Goal: Information Seeking & Learning: Learn about a topic

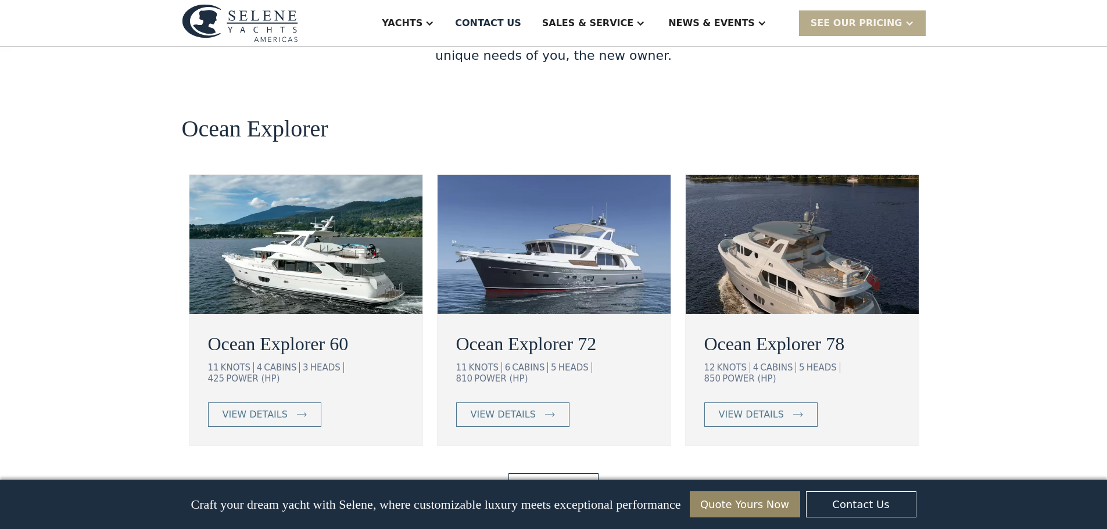
scroll to position [2034, 0]
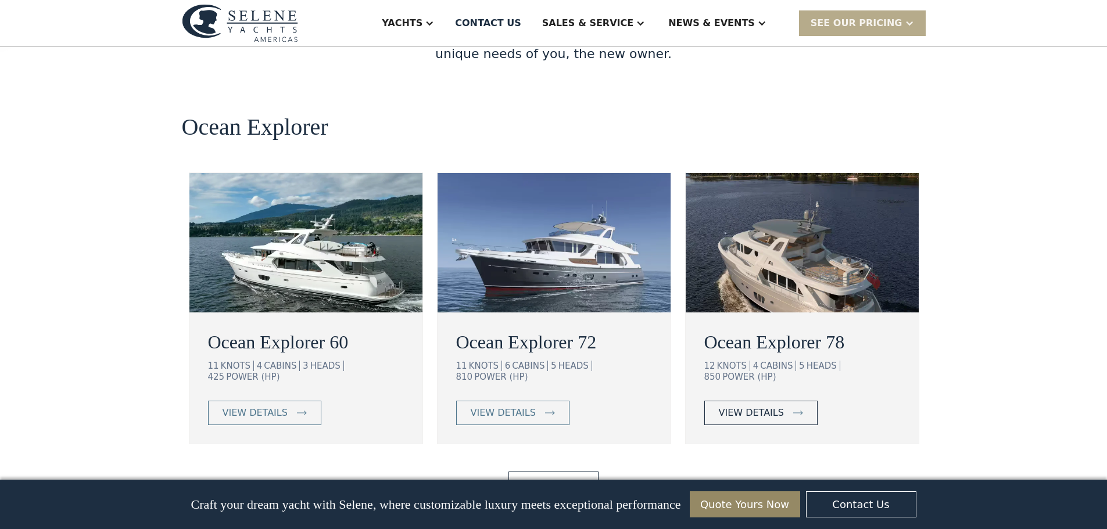
click at [765, 406] on div "view details" at bounding box center [751, 413] width 65 height 14
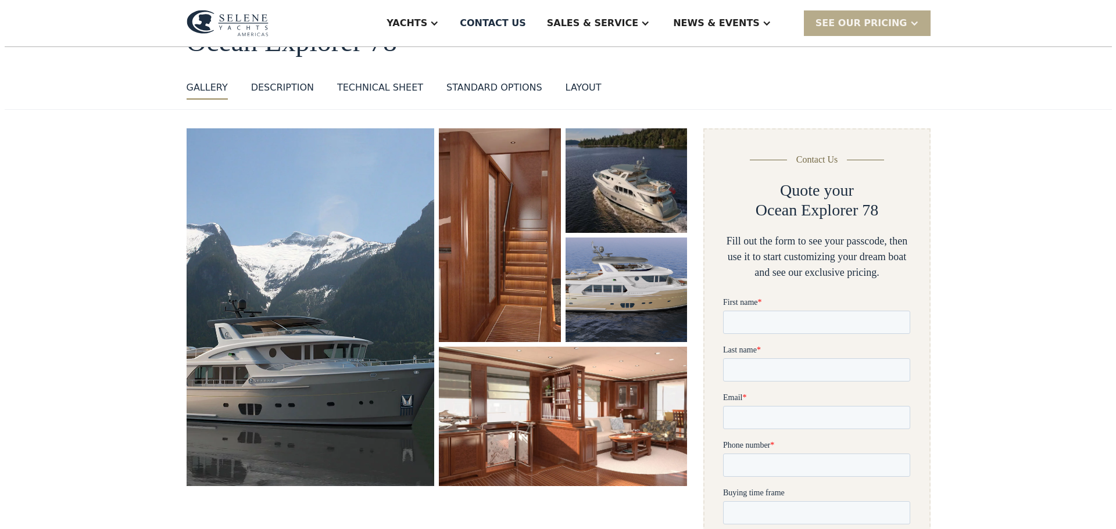
scroll to position [116, 0]
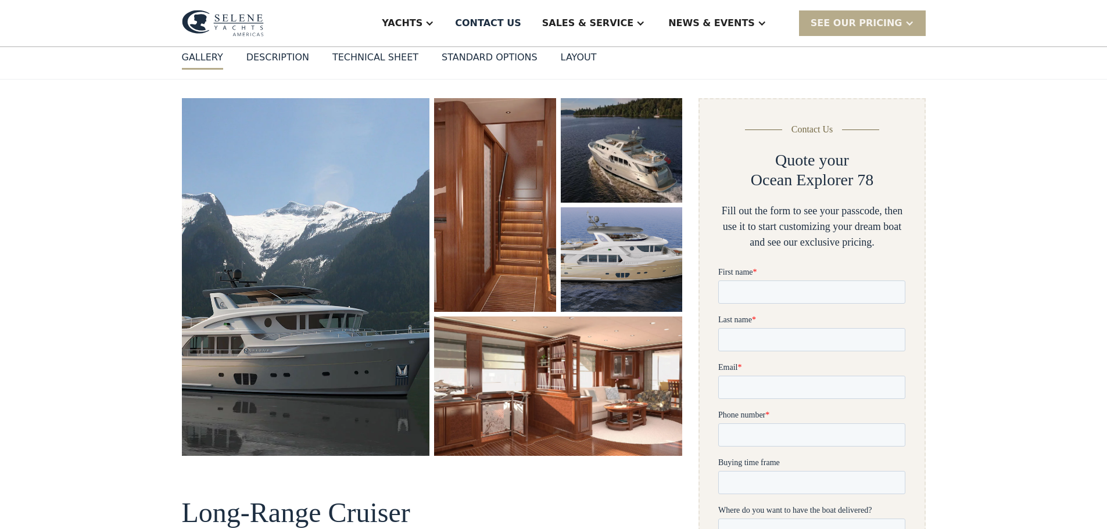
click at [271, 251] on img "open lightbox" at bounding box center [306, 276] width 248 height 357
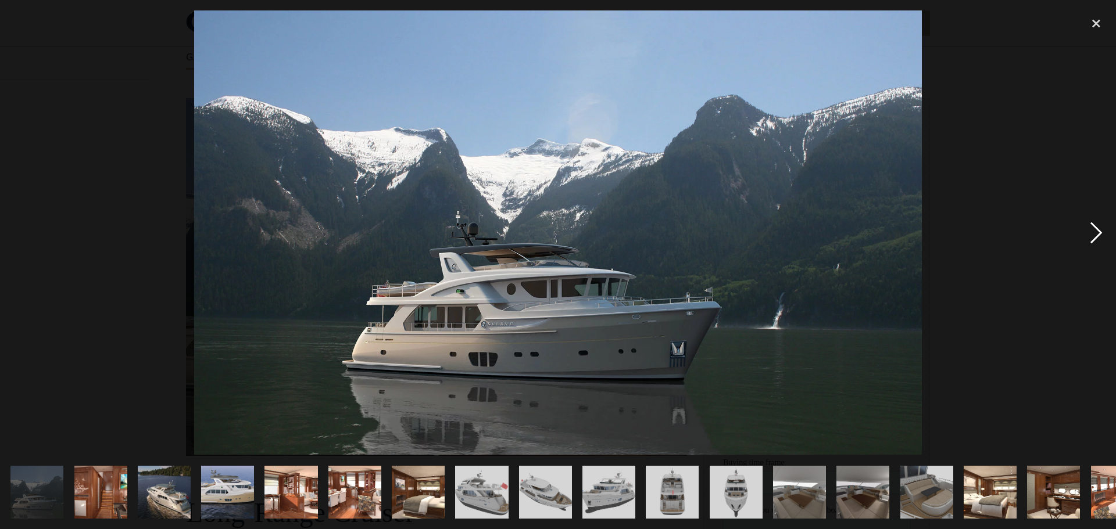
click at [1098, 236] on div "next image" at bounding box center [1096, 232] width 40 height 445
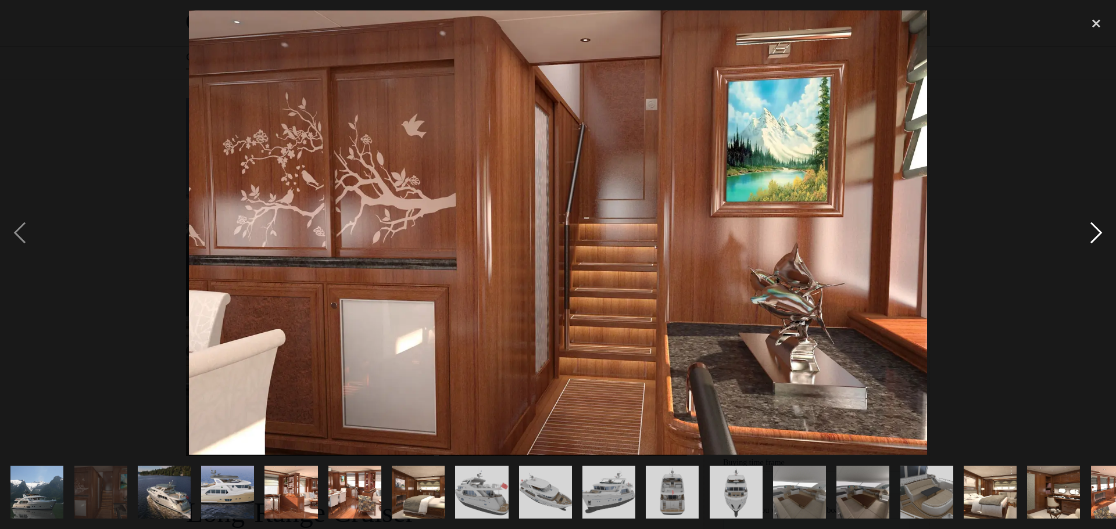
click at [1098, 235] on div "next image" at bounding box center [1096, 232] width 40 height 445
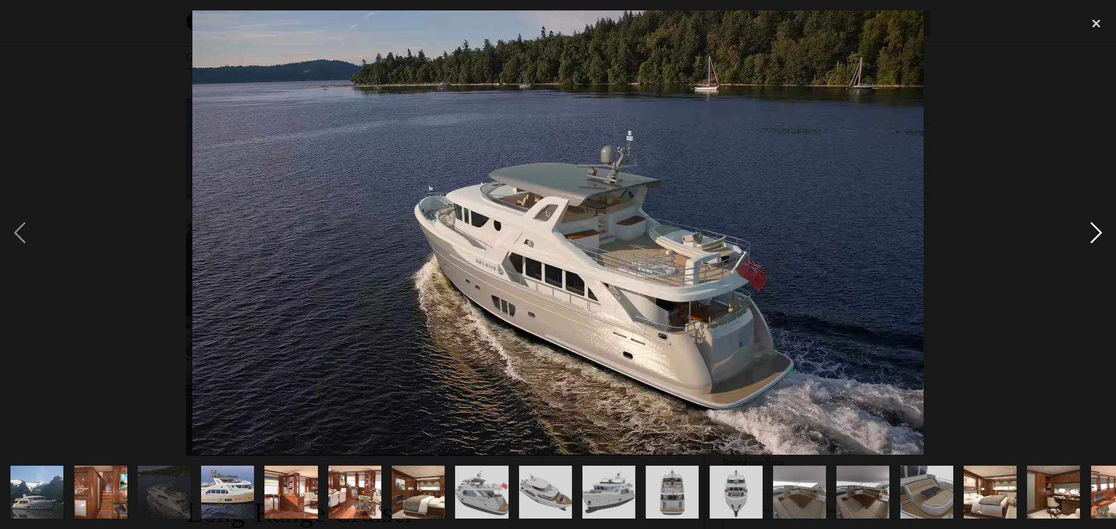
click at [1098, 235] on div "next image" at bounding box center [1096, 232] width 40 height 445
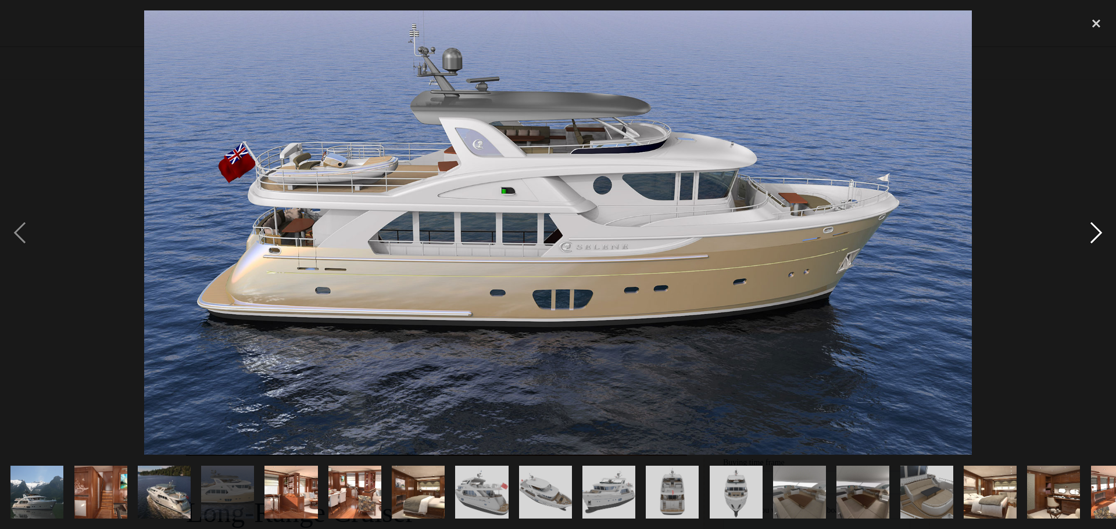
click at [1098, 235] on div "next image" at bounding box center [1096, 232] width 40 height 445
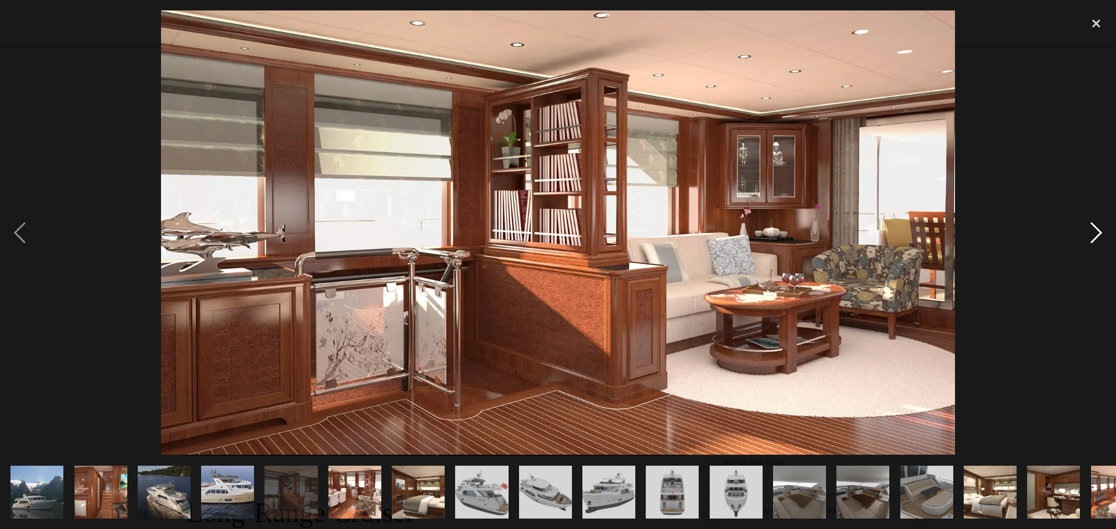
click at [1098, 235] on div "next image" at bounding box center [1096, 232] width 40 height 445
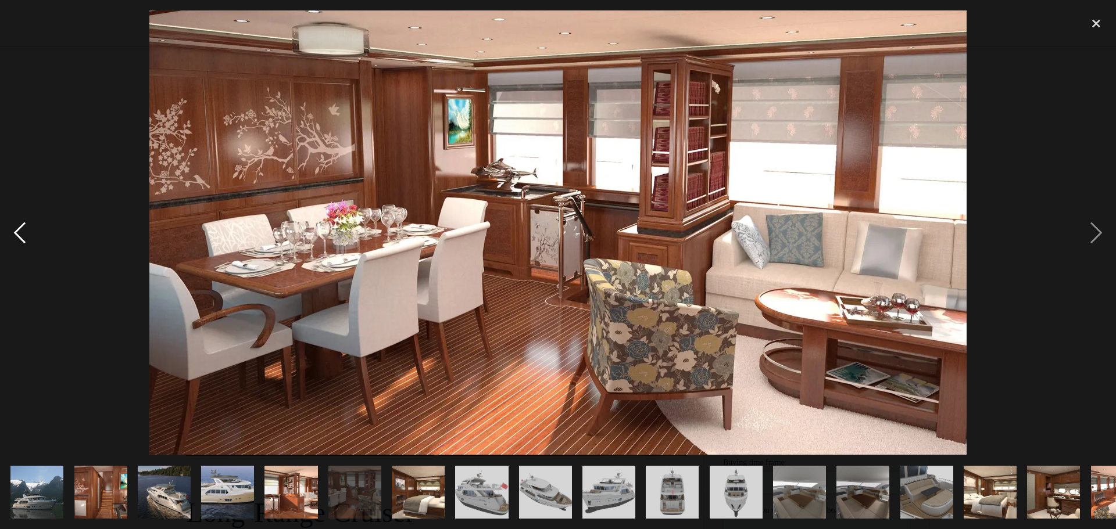
click at [17, 232] on div "previous image" at bounding box center [20, 232] width 40 height 445
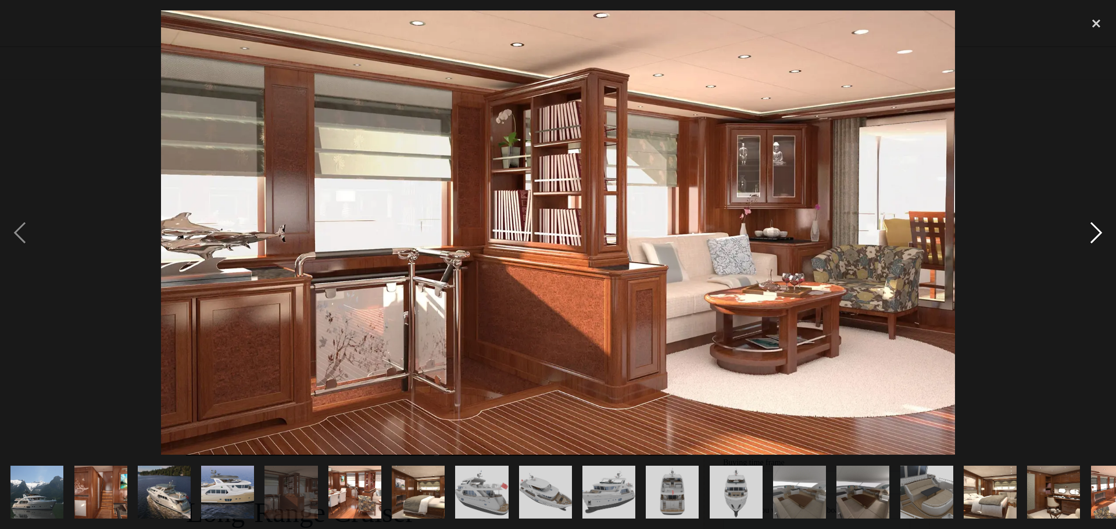
click at [1096, 231] on div "next image" at bounding box center [1096, 232] width 40 height 445
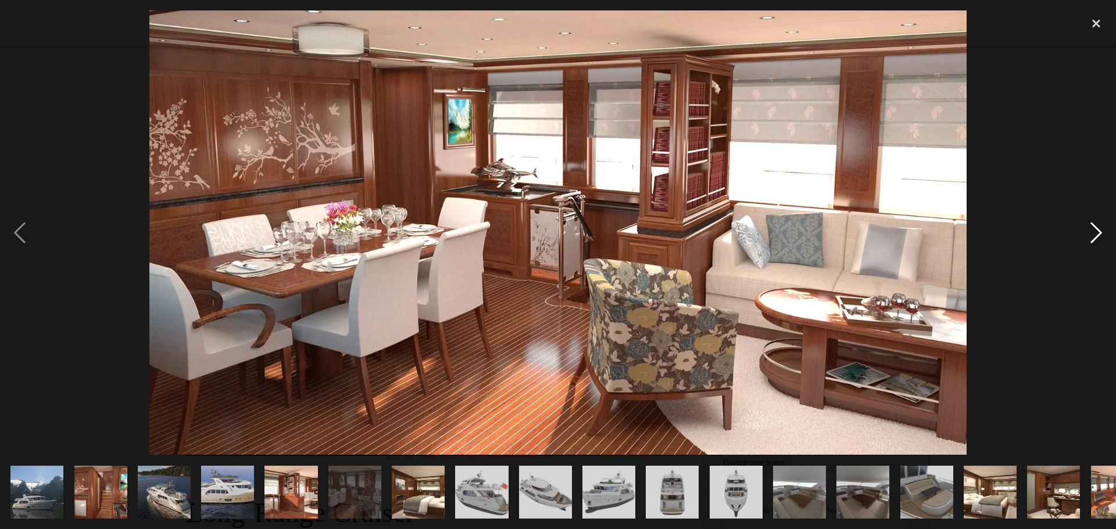
click at [1096, 231] on div "next image" at bounding box center [1096, 232] width 40 height 445
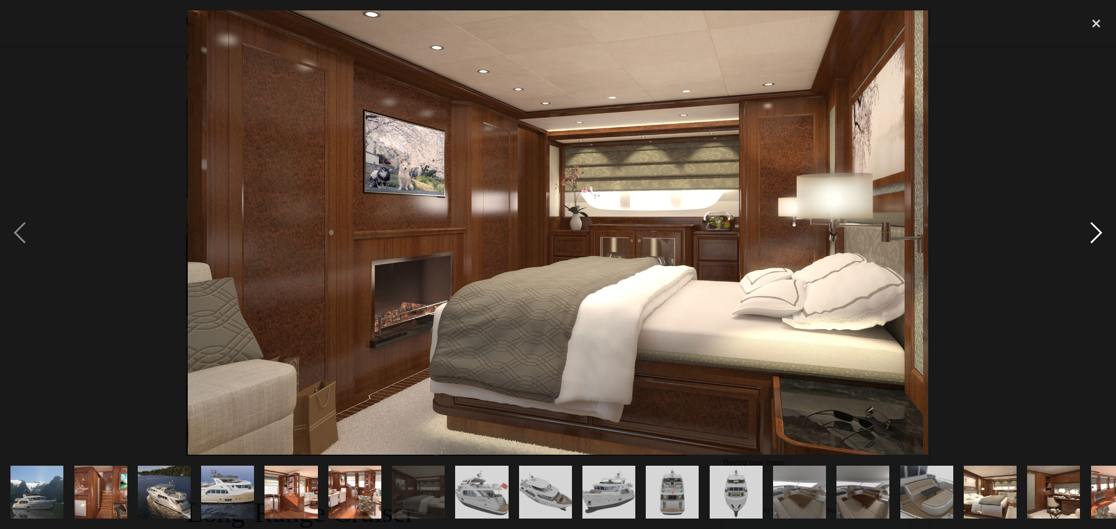
click at [1096, 231] on div "next image" at bounding box center [1096, 232] width 40 height 445
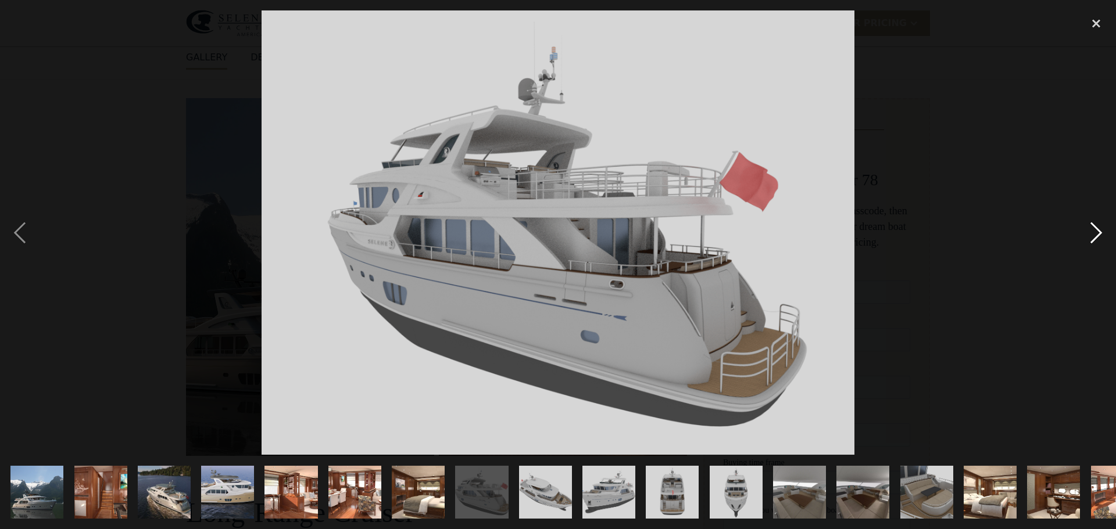
click at [1096, 231] on div "next image" at bounding box center [1096, 232] width 40 height 445
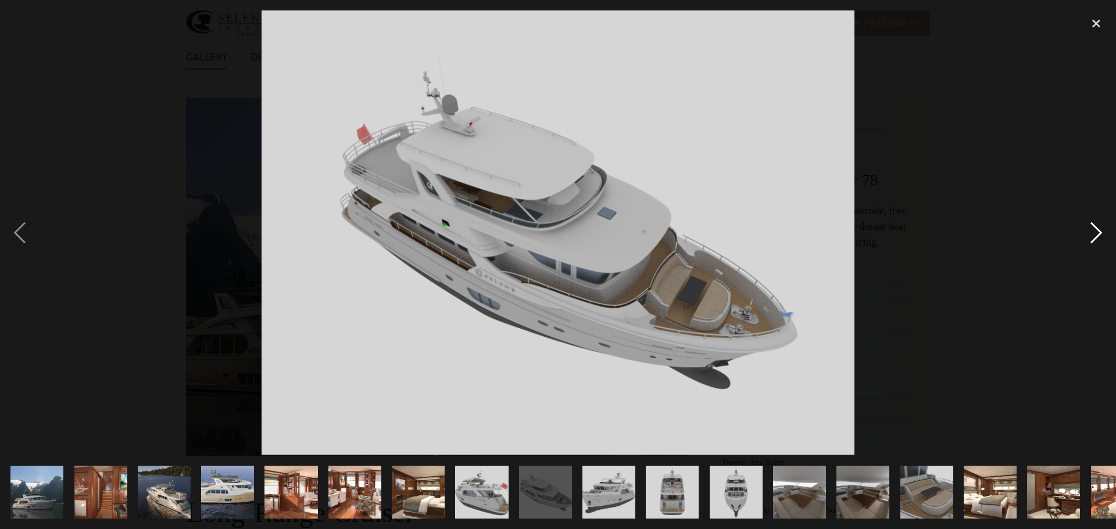
click at [1096, 231] on div "next image" at bounding box center [1096, 232] width 40 height 445
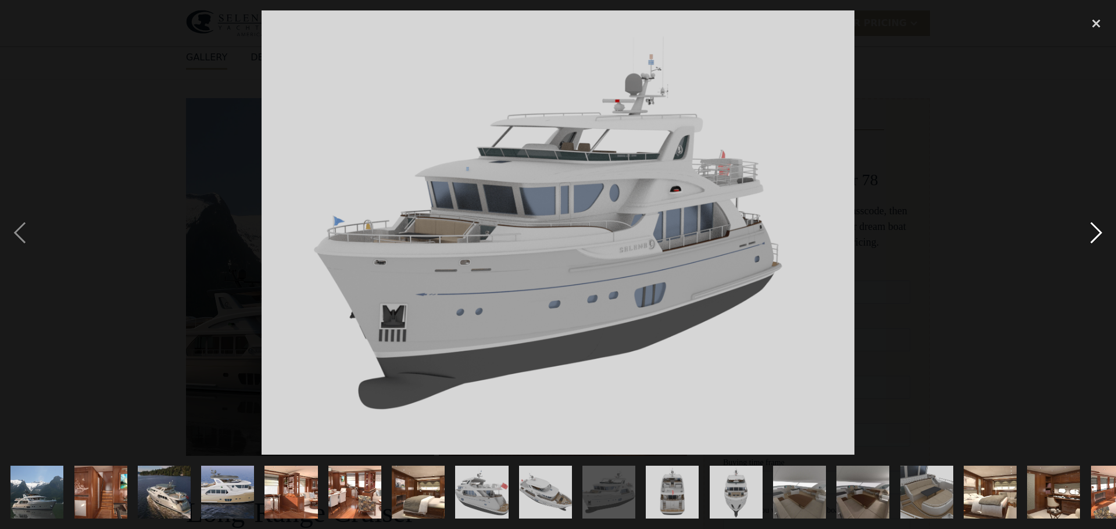
click at [1096, 230] on div "next image" at bounding box center [1096, 232] width 40 height 445
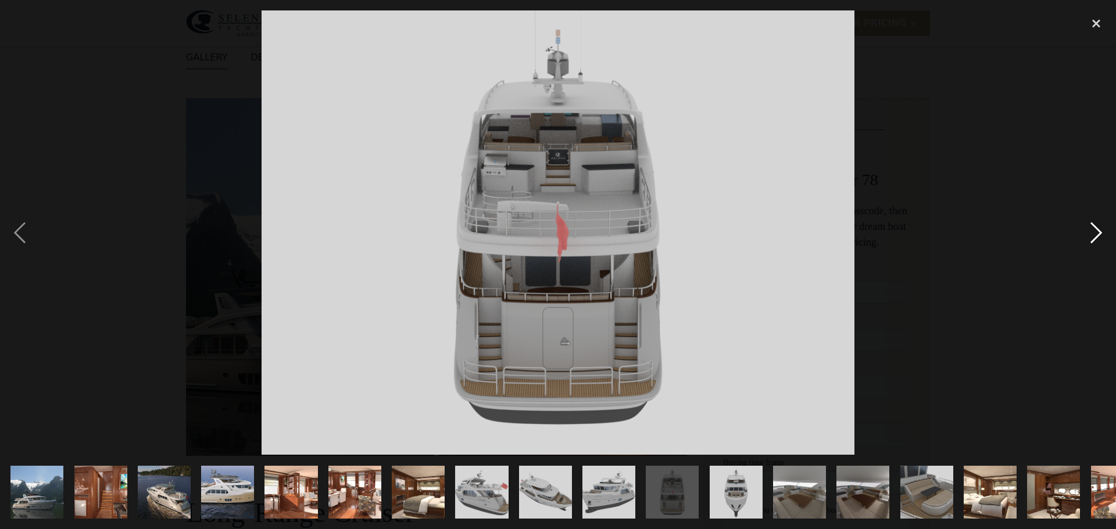
click at [1096, 230] on div "next image" at bounding box center [1096, 232] width 40 height 445
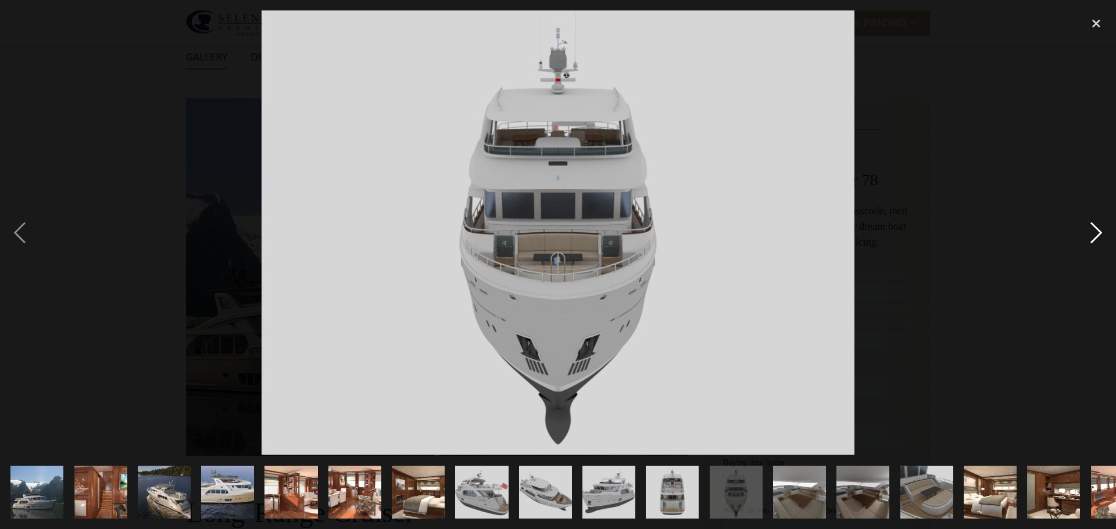
click at [1096, 230] on div "next image" at bounding box center [1096, 232] width 40 height 445
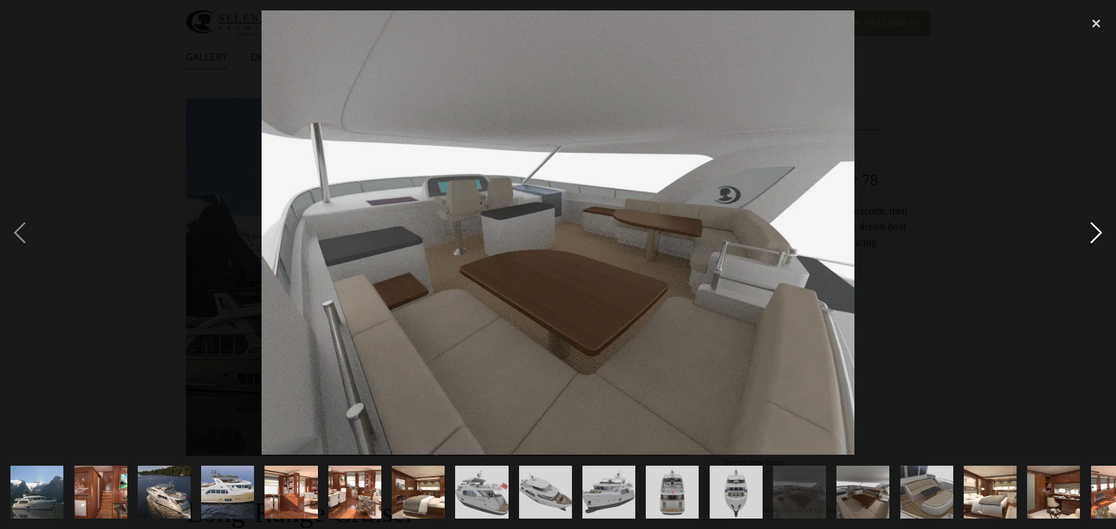
click at [1096, 230] on div "next image" at bounding box center [1096, 232] width 40 height 445
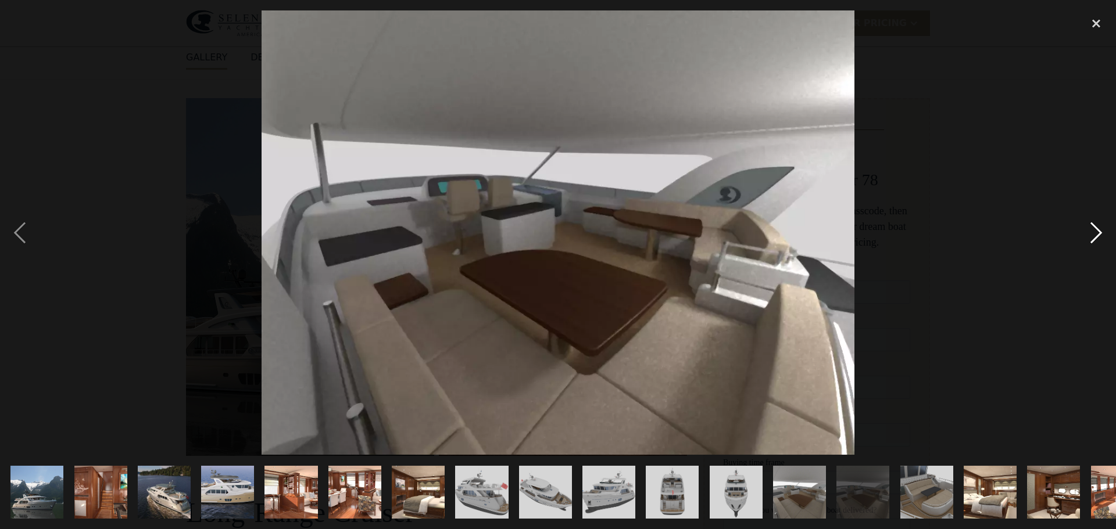
click at [1096, 230] on div "next image" at bounding box center [1096, 232] width 40 height 445
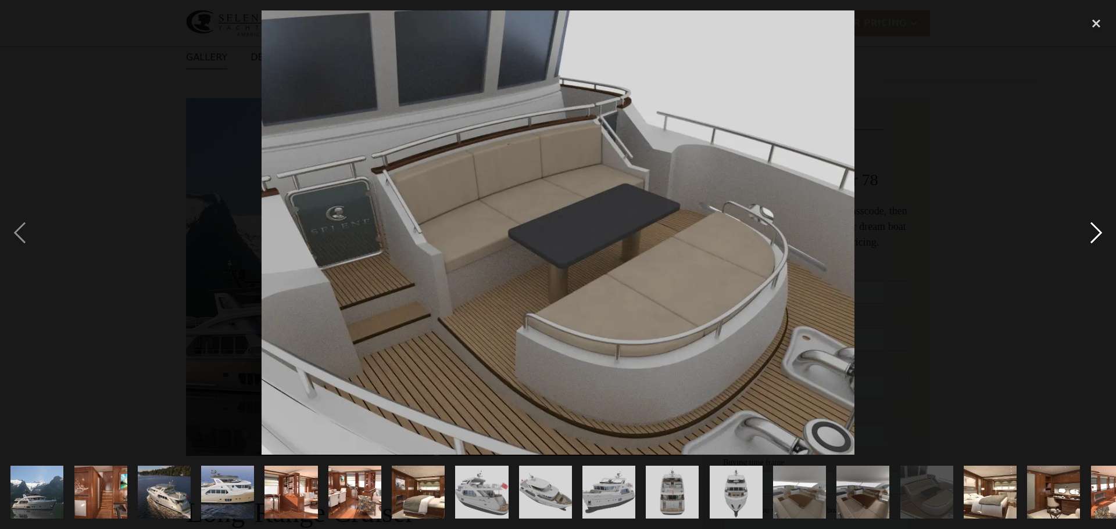
click at [1096, 230] on div "next image" at bounding box center [1096, 232] width 40 height 445
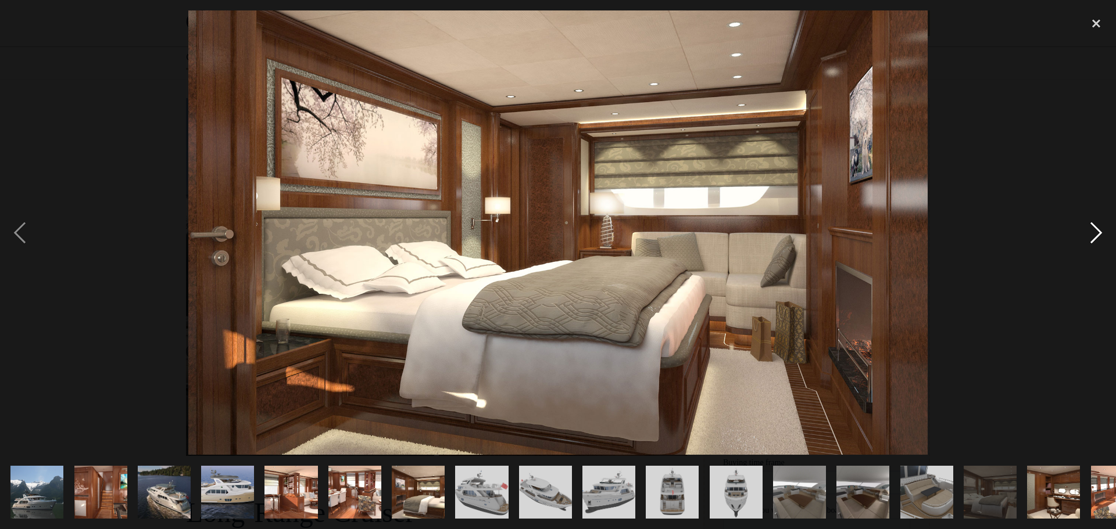
click at [1096, 230] on div "next image" at bounding box center [1096, 232] width 40 height 445
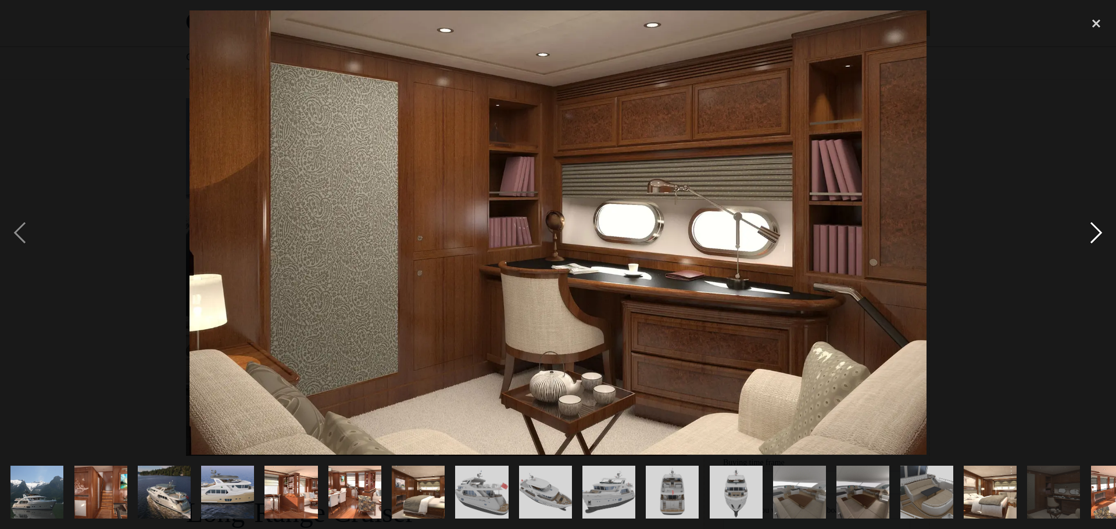
click at [1096, 230] on div "next image" at bounding box center [1096, 232] width 40 height 445
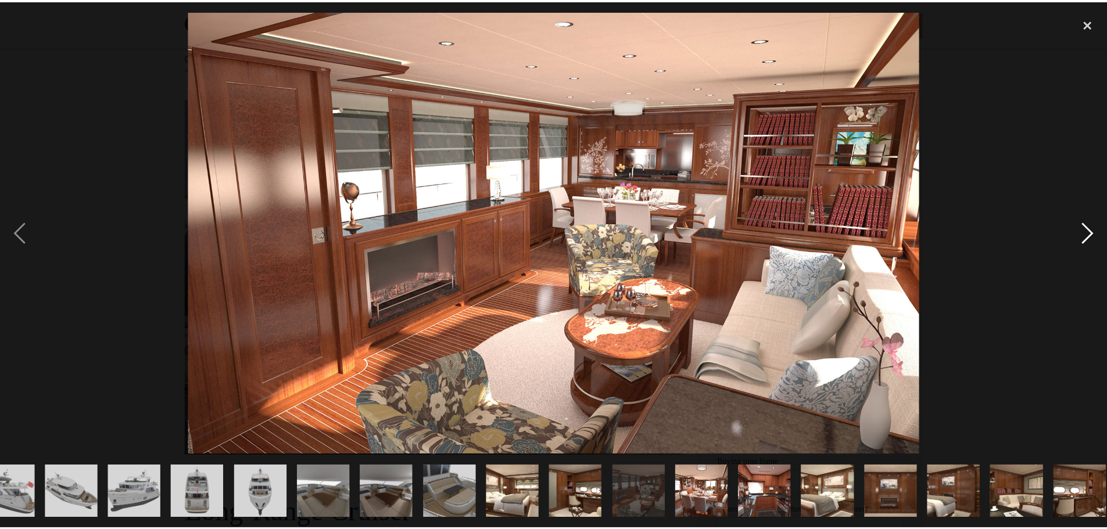
scroll to position [0, 483]
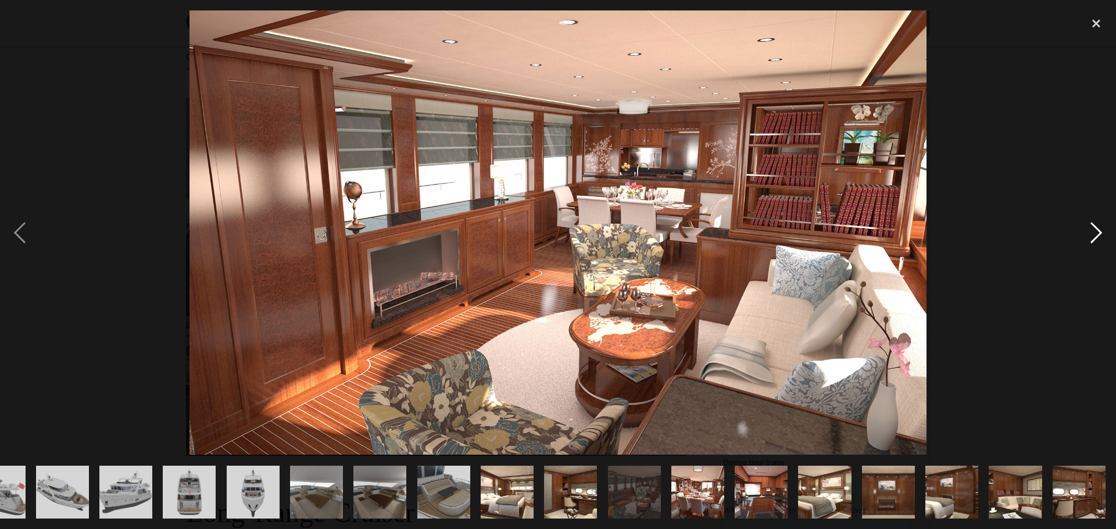
click at [1096, 230] on div "next image" at bounding box center [1096, 232] width 40 height 445
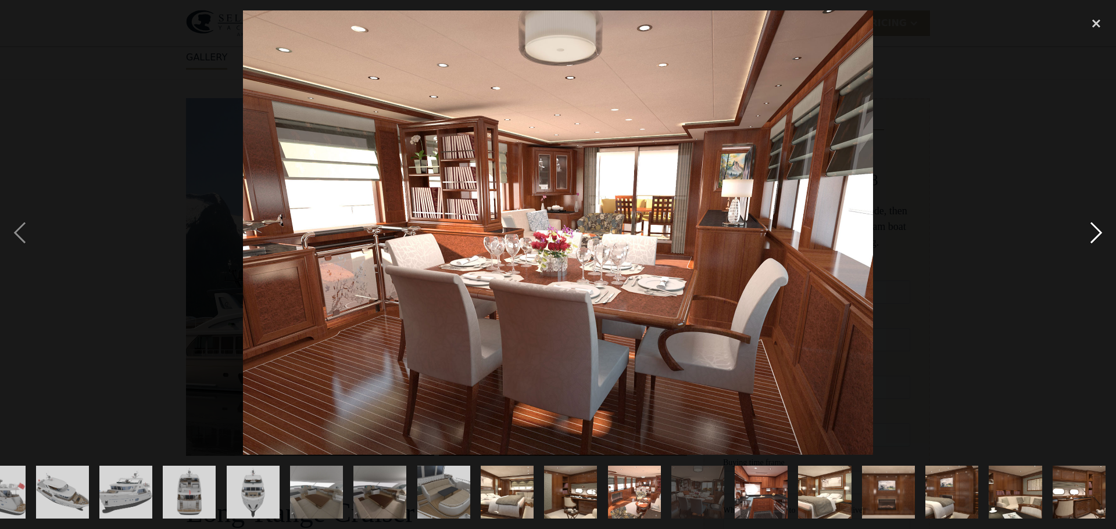
click at [1096, 230] on div "next image" at bounding box center [1096, 232] width 40 height 445
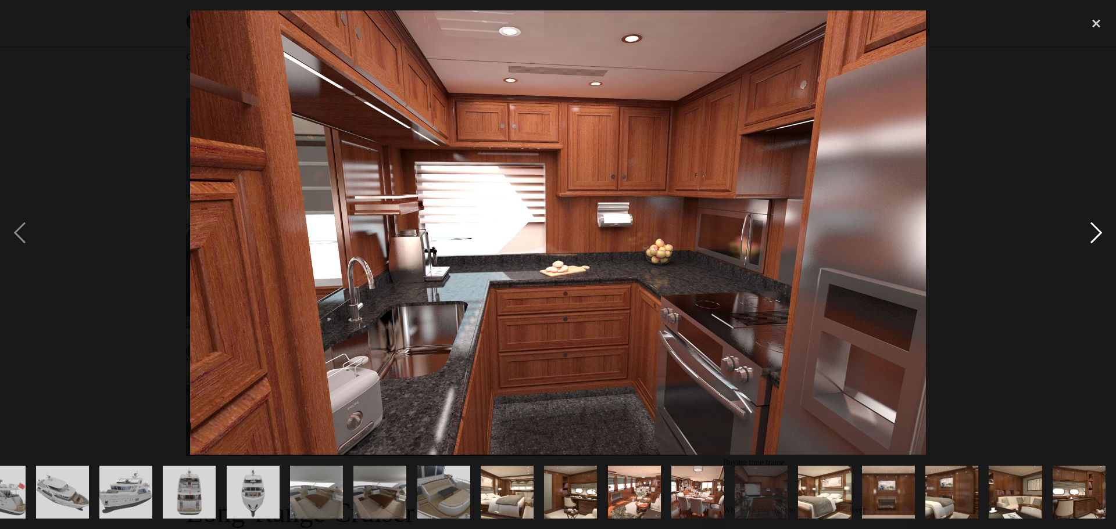
click at [1096, 230] on div "next image" at bounding box center [1096, 232] width 40 height 445
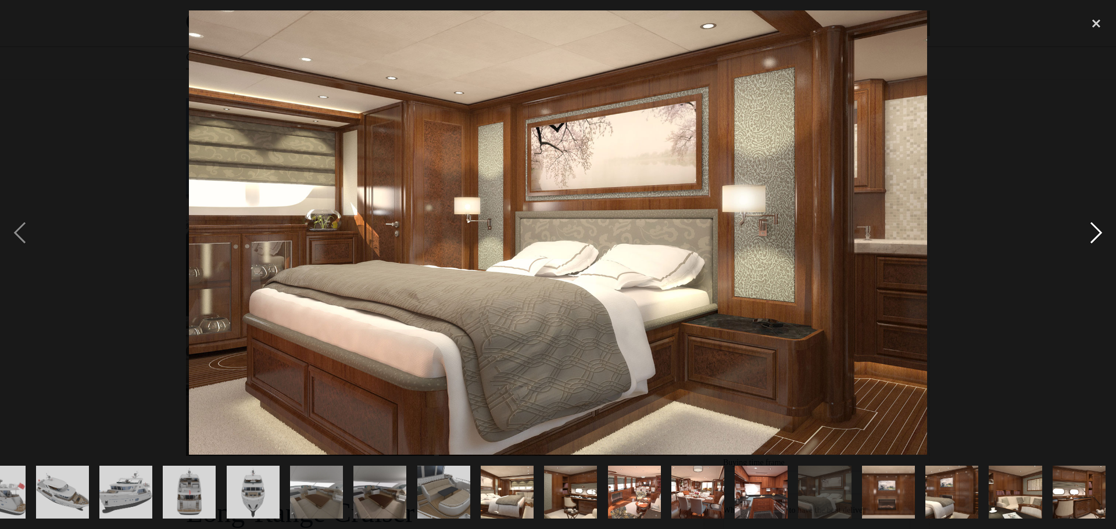
click at [1096, 230] on div "next image" at bounding box center [1096, 232] width 40 height 445
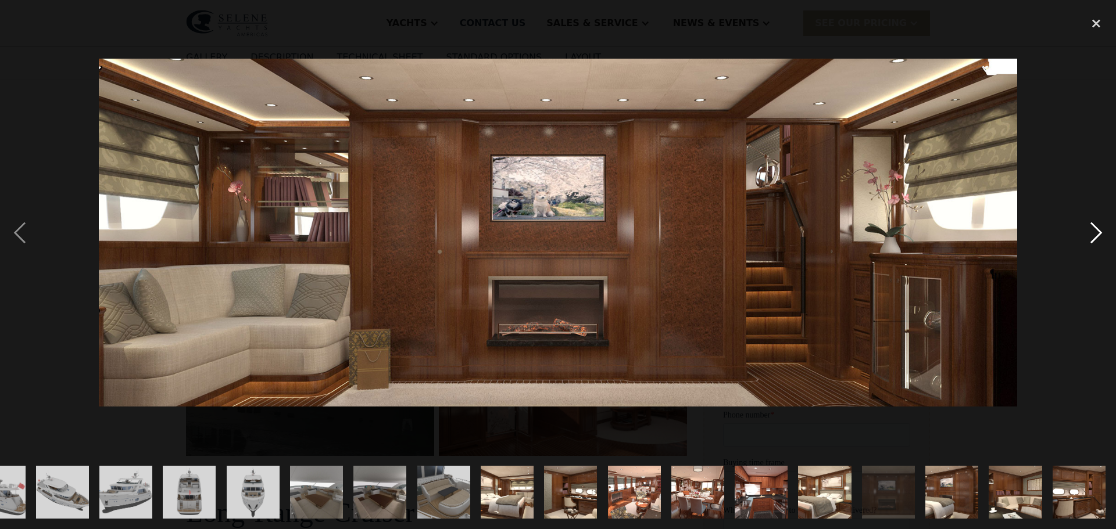
click at [1096, 230] on div "next image" at bounding box center [1096, 232] width 40 height 445
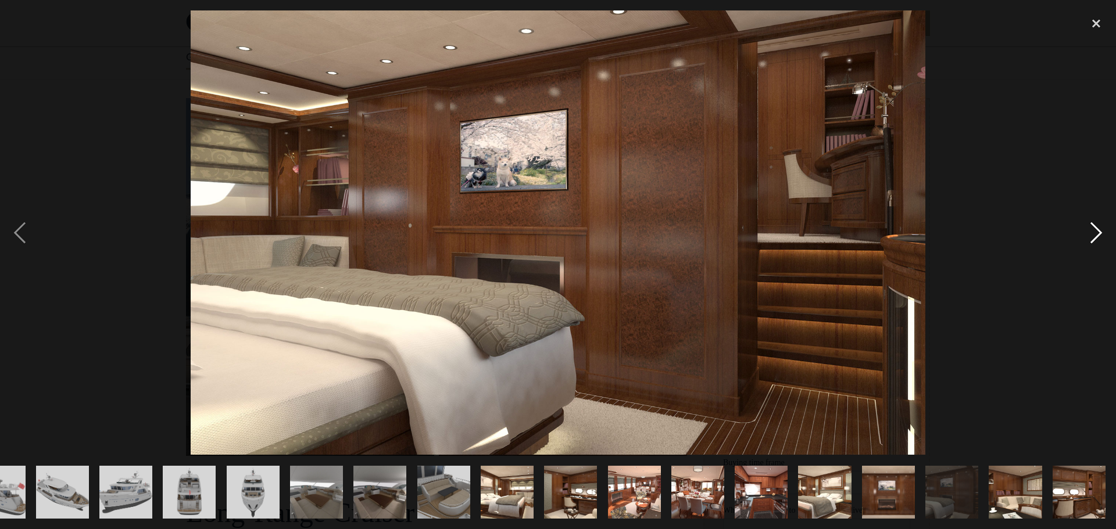
click at [1096, 230] on div "next image" at bounding box center [1096, 232] width 40 height 445
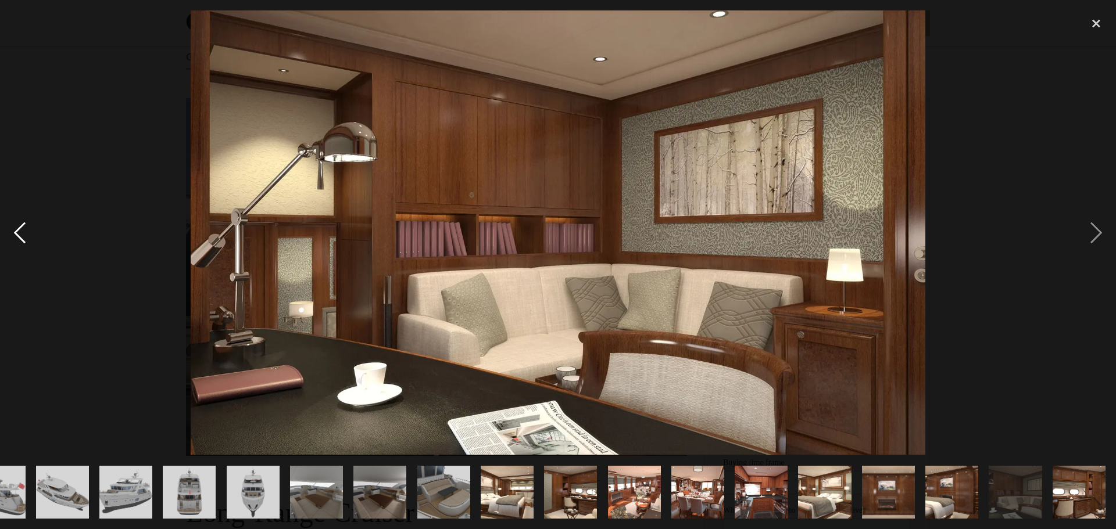
click at [16, 233] on div "previous image" at bounding box center [20, 232] width 40 height 445
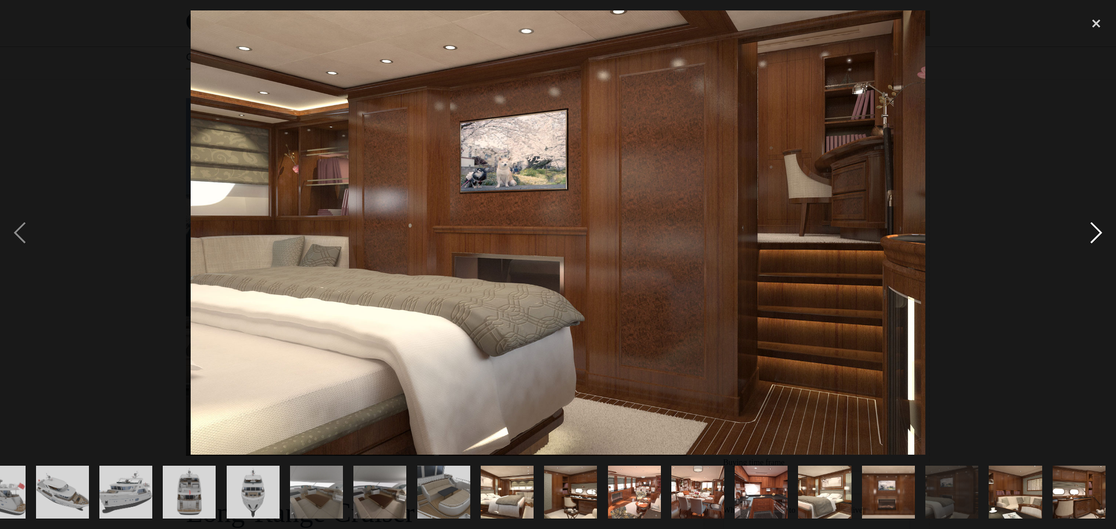
click at [1095, 234] on div "next image" at bounding box center [1096, 232] width 40 height 445
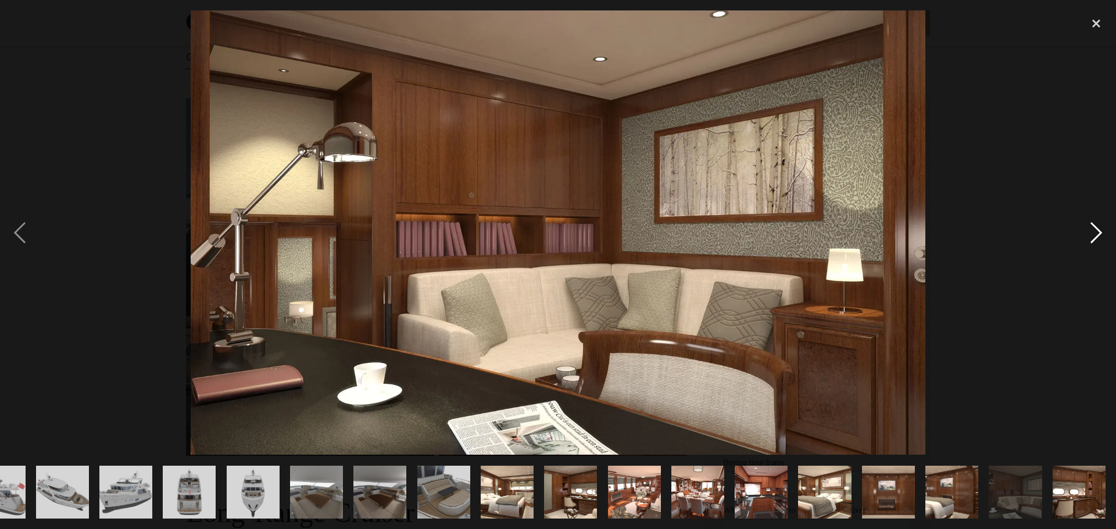
click at [1095, 234] on div "next image" at bounding box center [1096, 232] width 40 height 445
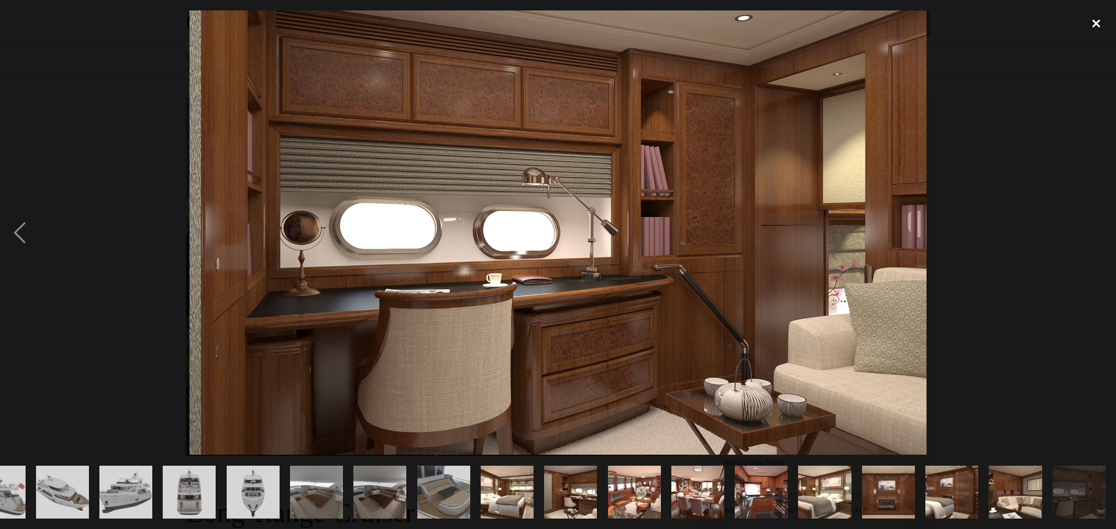
click at [1091, 23] on div "close lightbox" at bounding box center [1096, 23] width 40 height 26
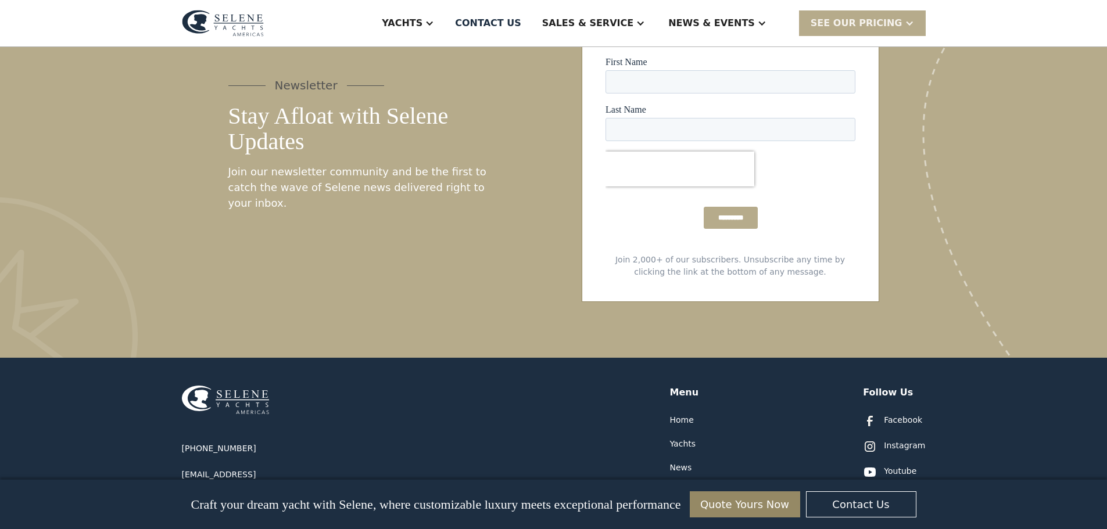
scroll to position [2730, 0]
